Goal: Task Accomplishment & Management: Complete application form

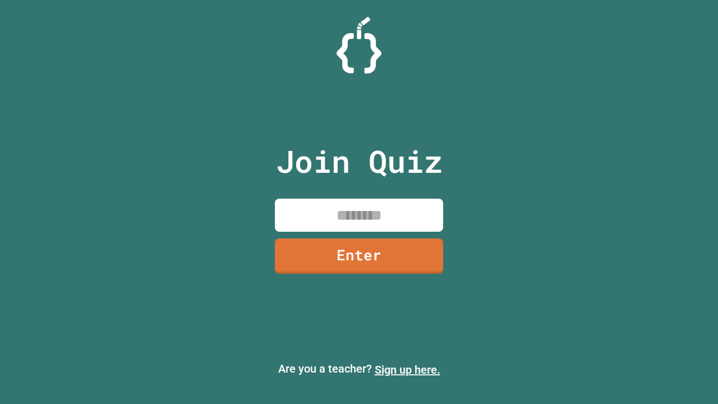
click at [407, 370] on link "Sign up here." at bounding box center [408, 369] width 66 height 13
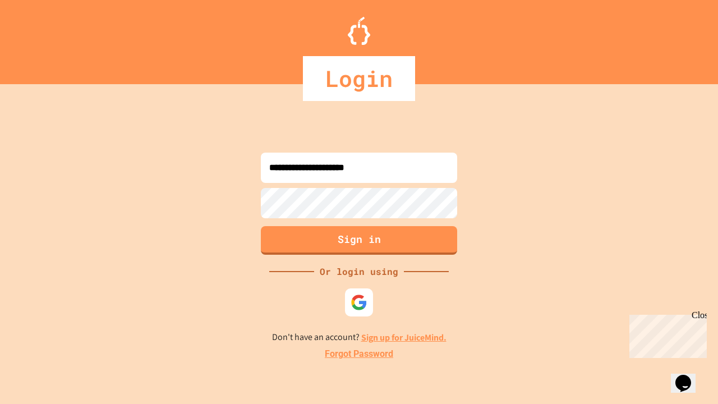
type input "**********"
